Goal: Transaction & Acquisition: Book appointment/travel/reservation

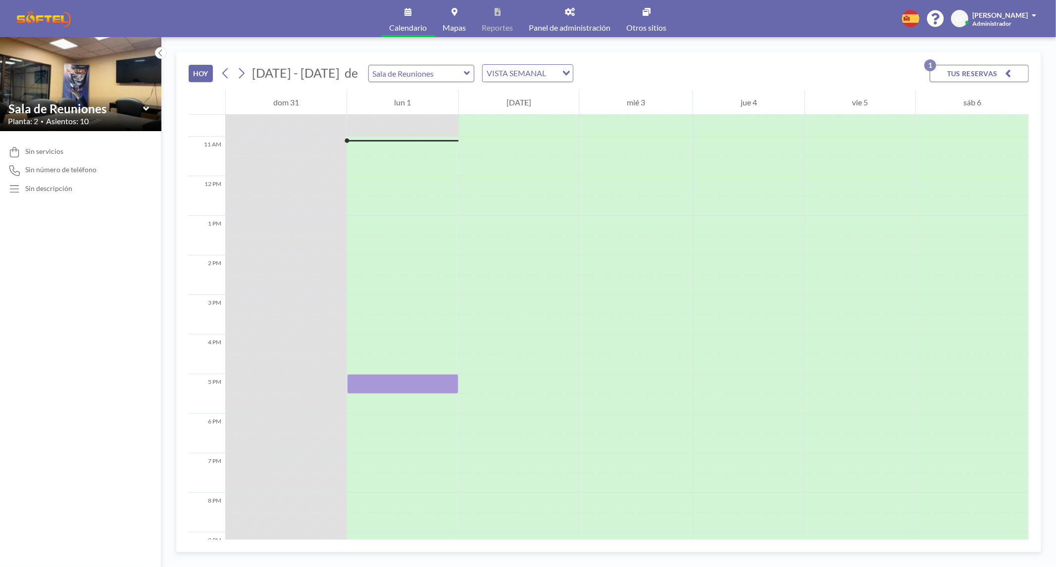
scroll to position [416, 0]
drag, startPoint x: 367, startPoint y: 380, endPoint x: 375, endPoint y: 397, distance: 18.8
click at [371, 402] on div at bounding box center [403, 174] width 112 height 950
click at [376, 381] on div at bounding box center [403, 382] width 112 height 20
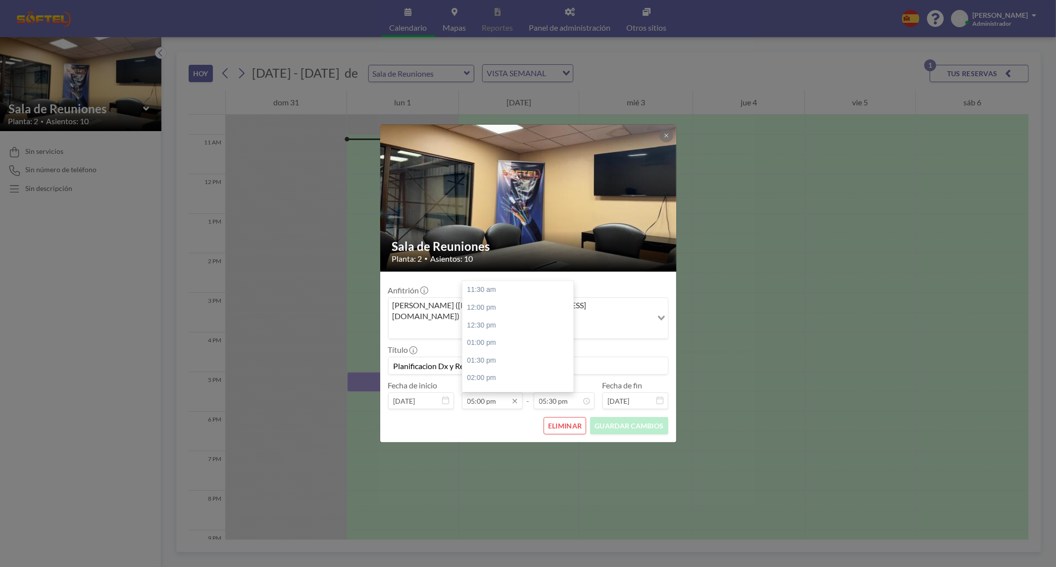
scroll to position [194, 0]
click at [494, 300] on div "05:30 pm" at bounding box center [520, 308] width 116 height 18
type input "05:30 pm"
type input "06:00 pm"
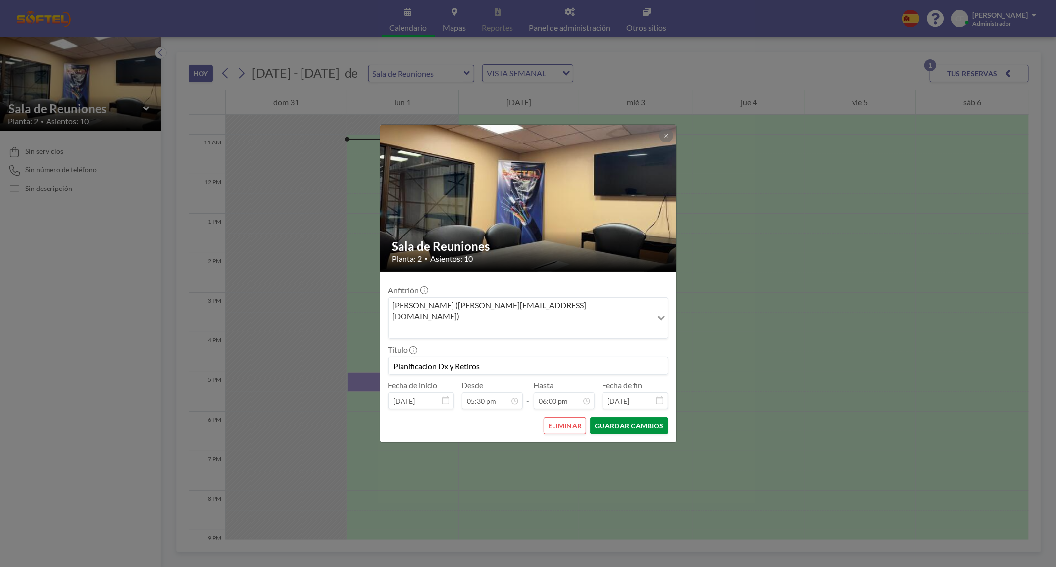
click at [629, 417] on button "GUARDAR CAMBIOS" at bounding box center [629, 425] width 78 height 17
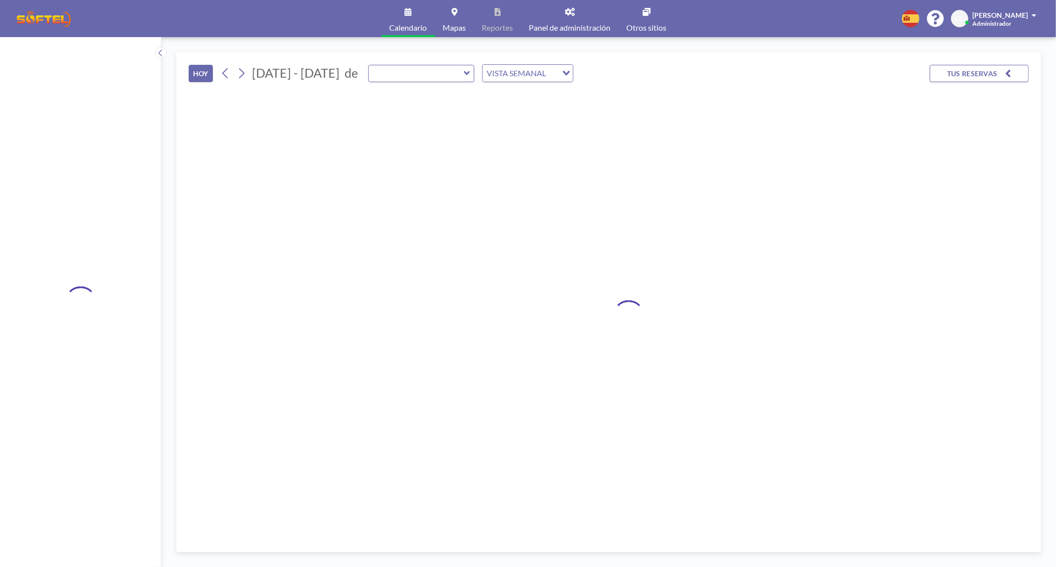
type input "Sala de Reuniones"
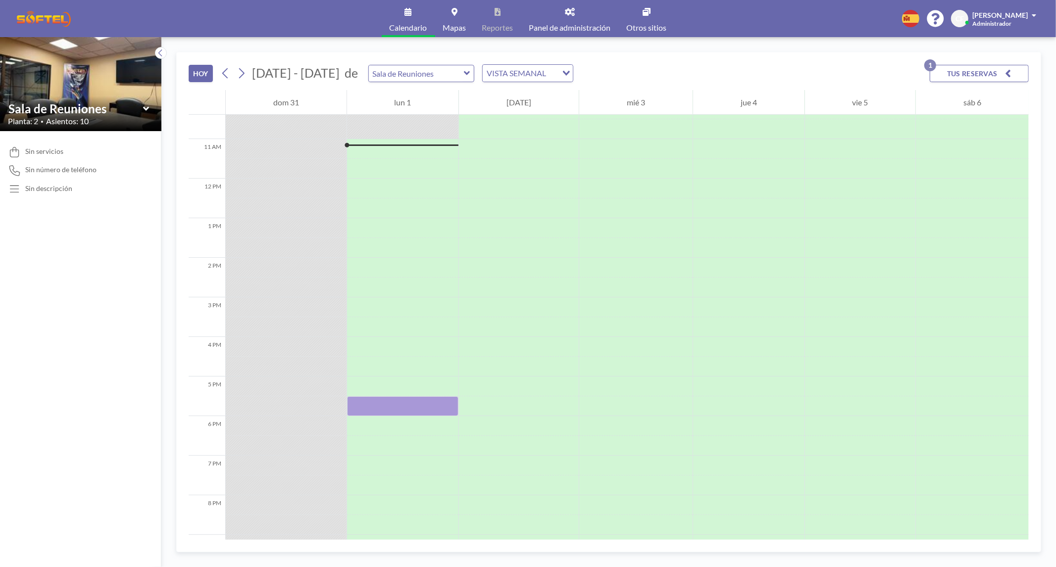
scroll to position [416, 0]
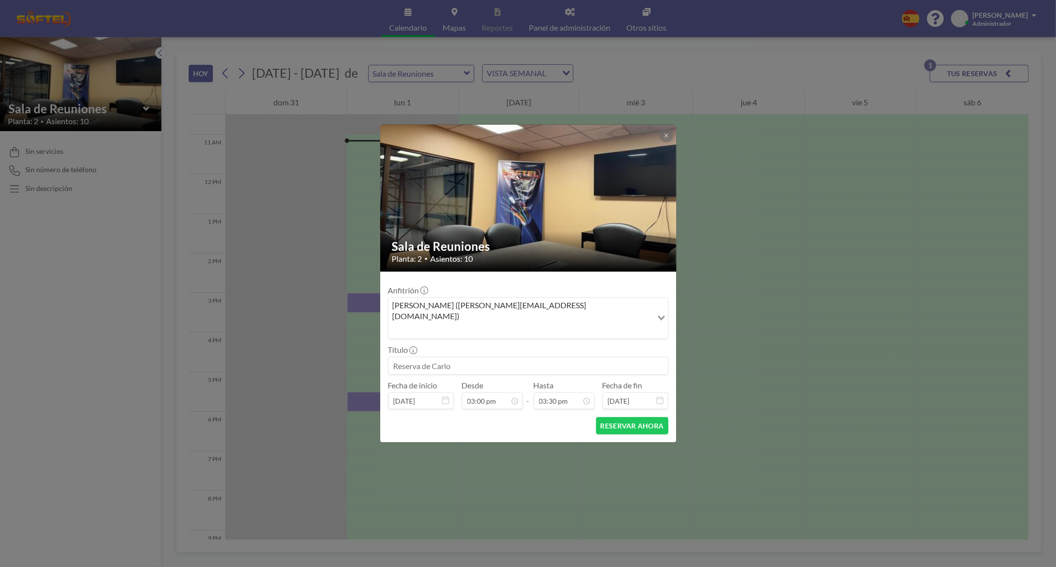
click at [663, 139] on icon at bounding box center [666, 136] width 6 height 6
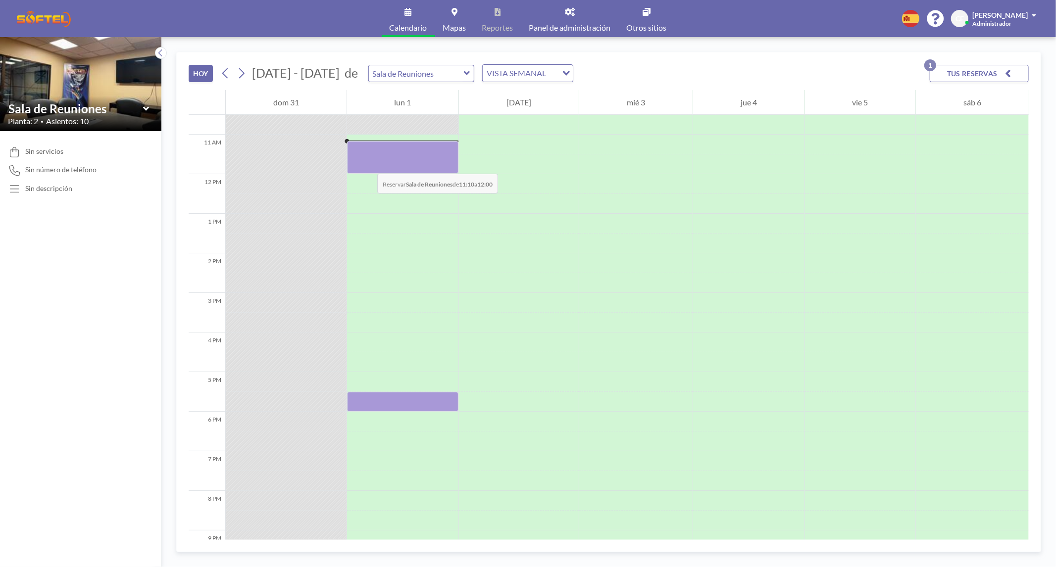
drag, startPoint x: 367, startPoint y: 142, endPoint x: 367, endPoint y: 164, distance: 21.8
click at [367, 164] on div at bounding box center [403, 157] width 112 height 32
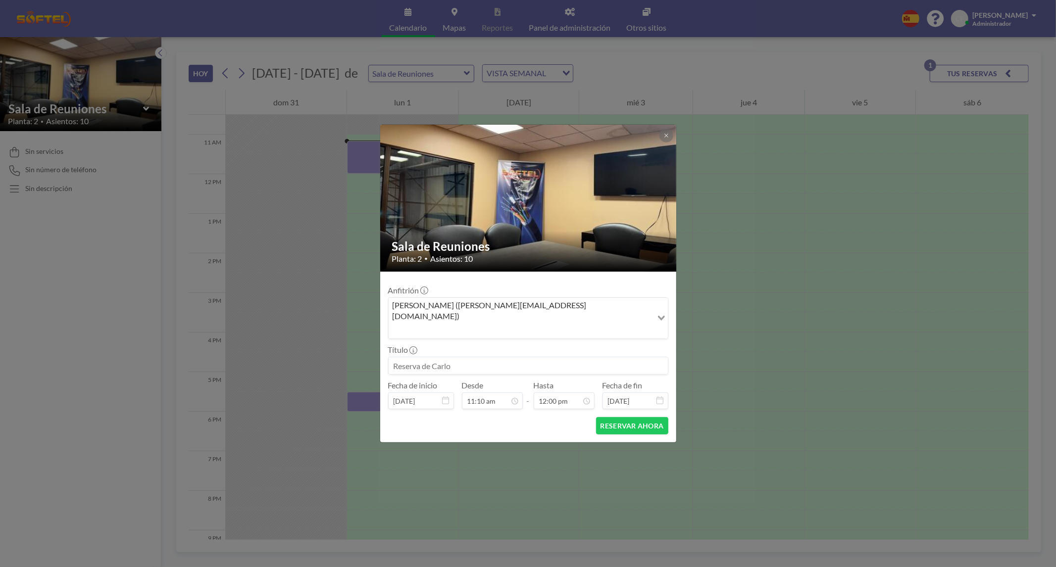
click at [491, 357] on input at bounding box center [528, 365] width 279 height 17
click at [491, 357] on input "Reunión Ventas" at bounding box center [528, 365] width 279 height 17
type input "Reunión Ventas"
click at [629, 417] on button "RESERVAR AHORA" at bounding box center [632, 425] width 72 height 17
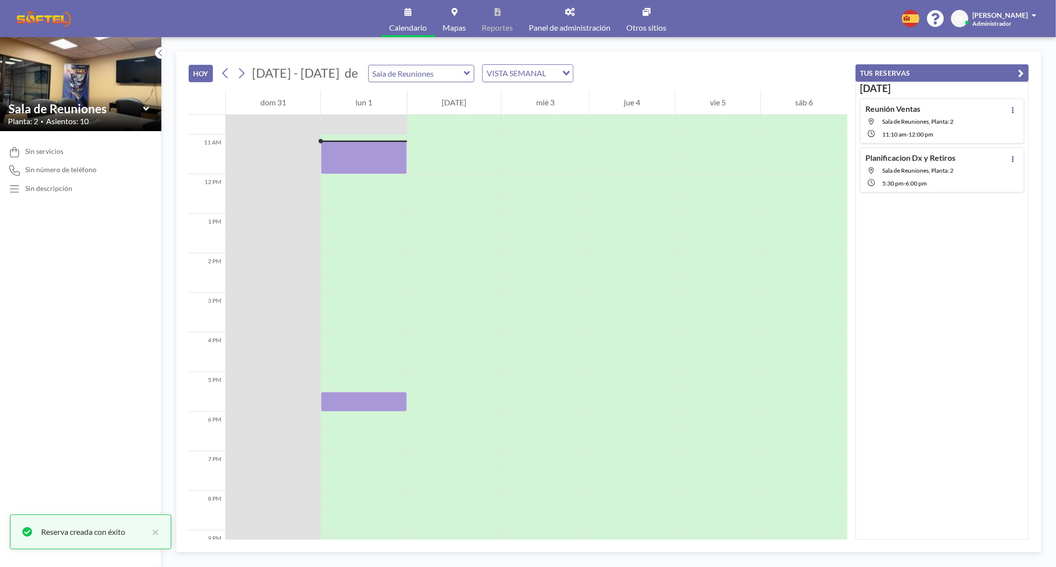
click at [1026, 67] on button "TUS RESERVAS" at bounding box center [941, 72] width 173 height 17
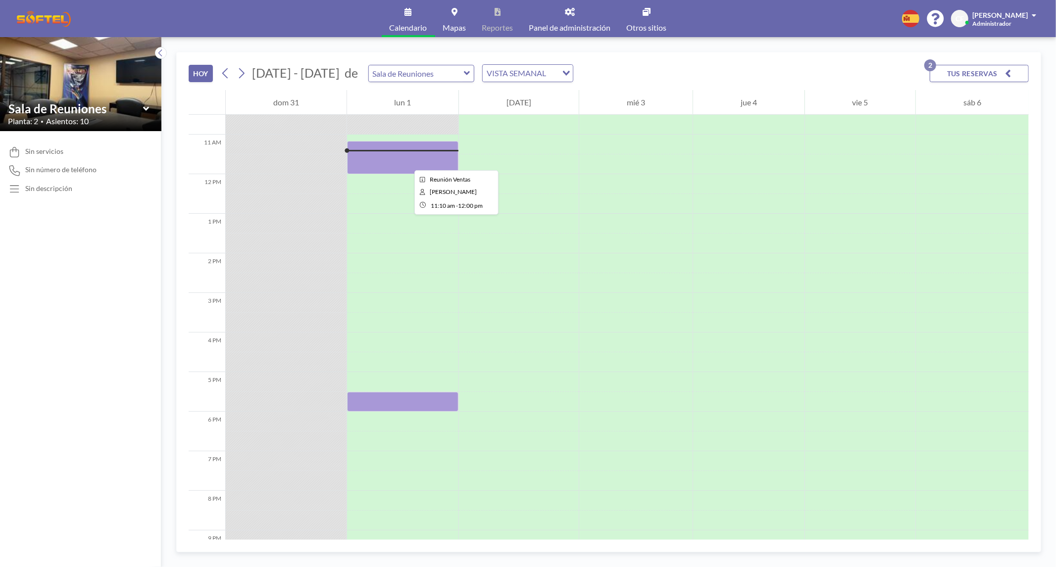
click at [406, 161] on div at bounding box center [403, 157] width 112 height 33
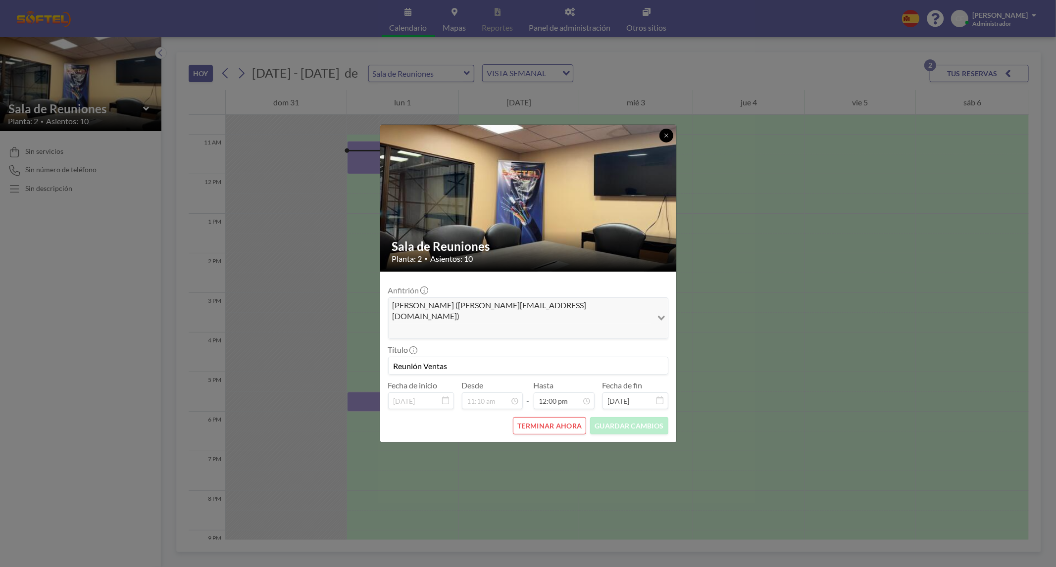
click at [660, 143] on button at bounding box center [666, 136] width 14 height 14
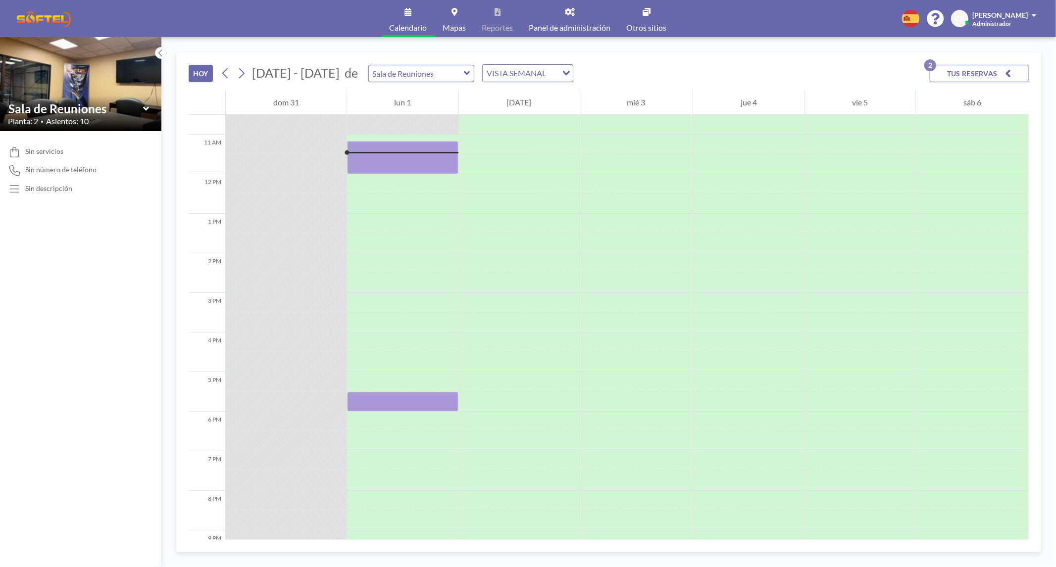
click at [645, 564] on div "HOY ago - sept 2025 de Sala de Reuniones VISTA SEMANAL Loading... TUS RESERVAS …" at bounding box center [608, 302] width 894 height 530
